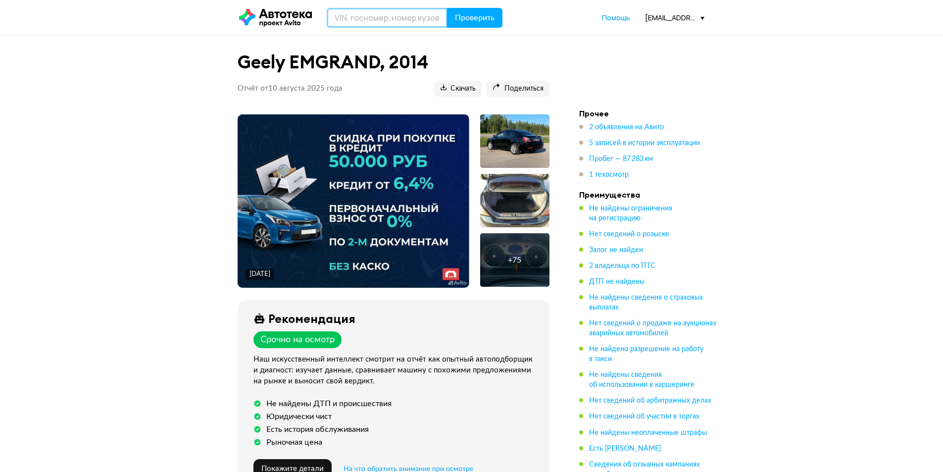
click at [393, 16] on input "text" at bounding box center [387, 18] width 121 height 20
paste input "В176СН159"
type input "В176СН159"
click at [480, 14] on span "Проверить" at bounding box center [475, 18] width 40 height 8
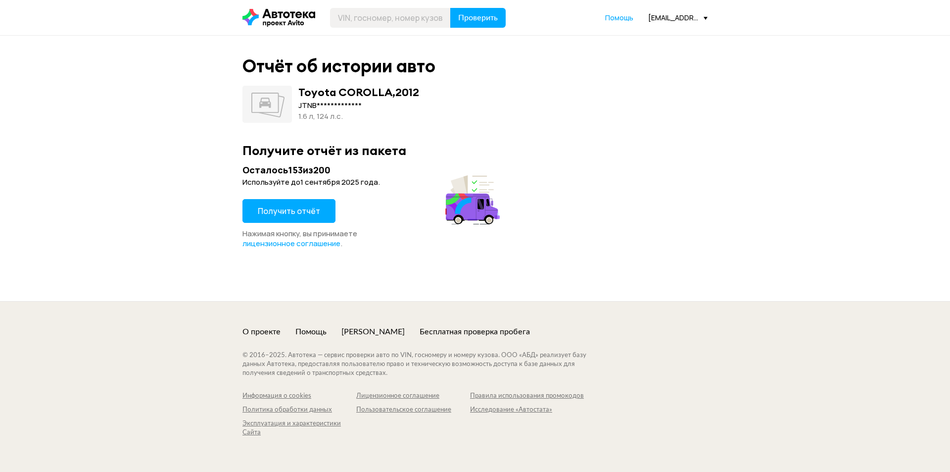
click at [297, 212] on span "Получить отчёт" at bounding box center [289, 210] width 62 height 11
